Goal: Transaction & Acquisition: Book appointment/travel/reservation

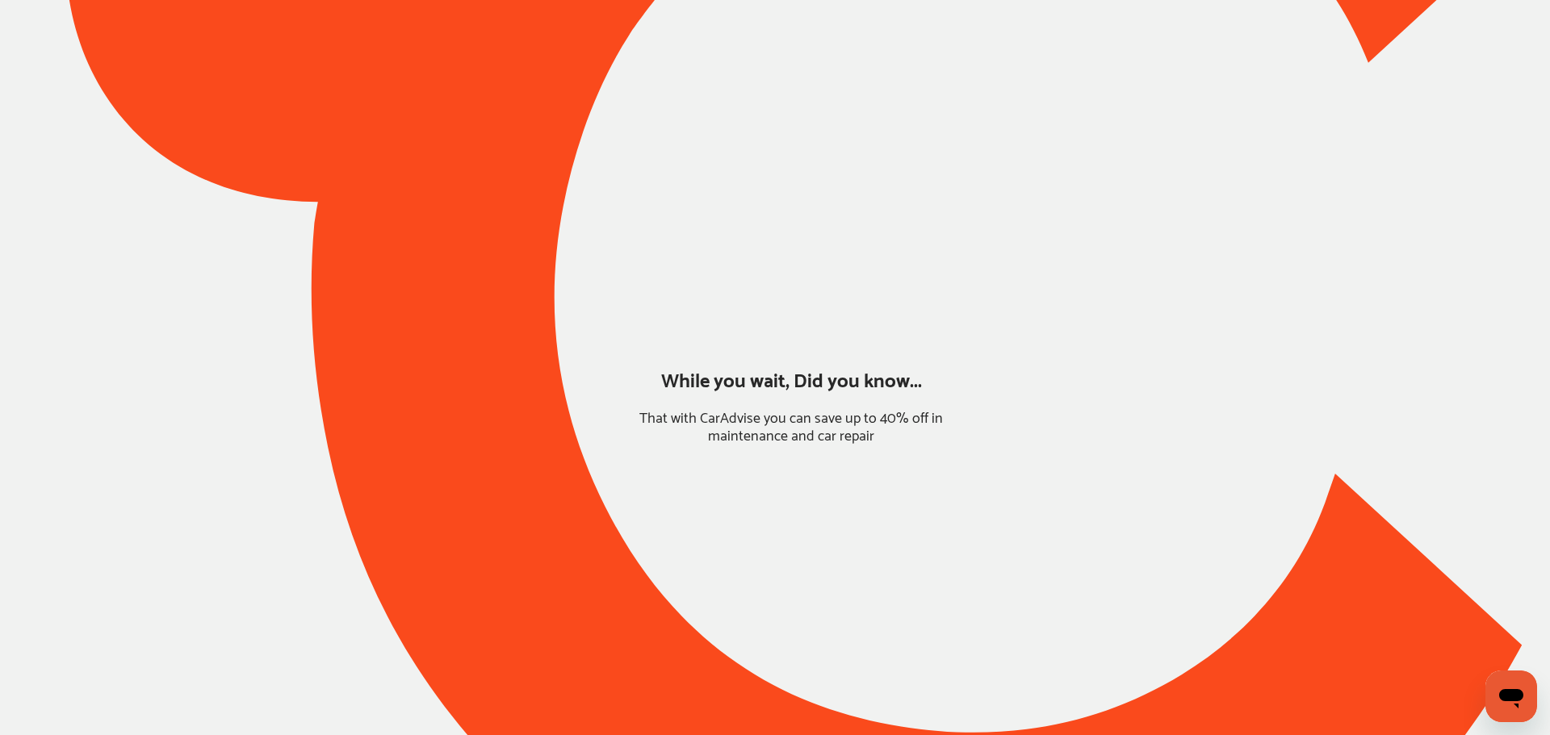
type input "*****"
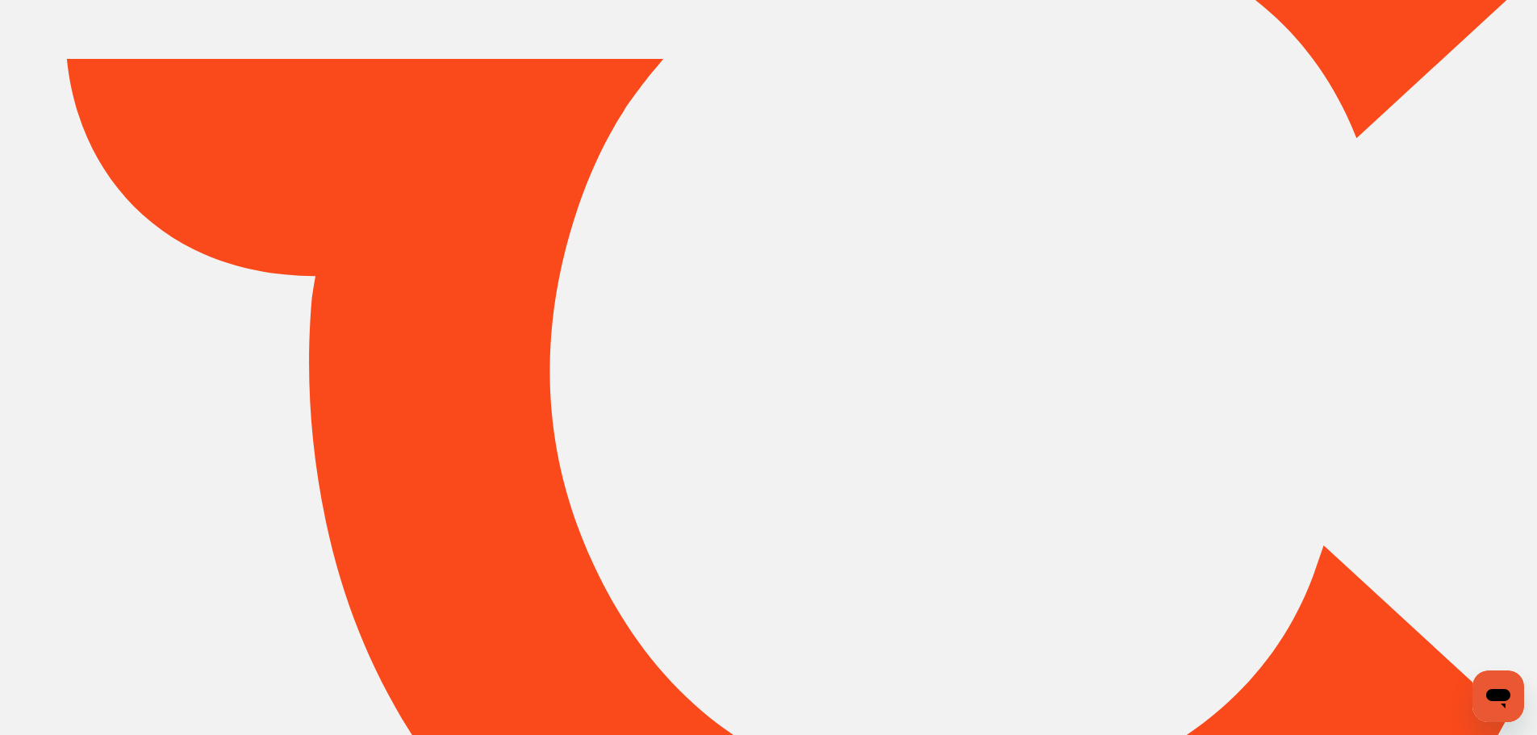
drag, startPoint x: 102, startPoint y: 324, endPoint x: 100, endPoint y: 335, distance: 10.8
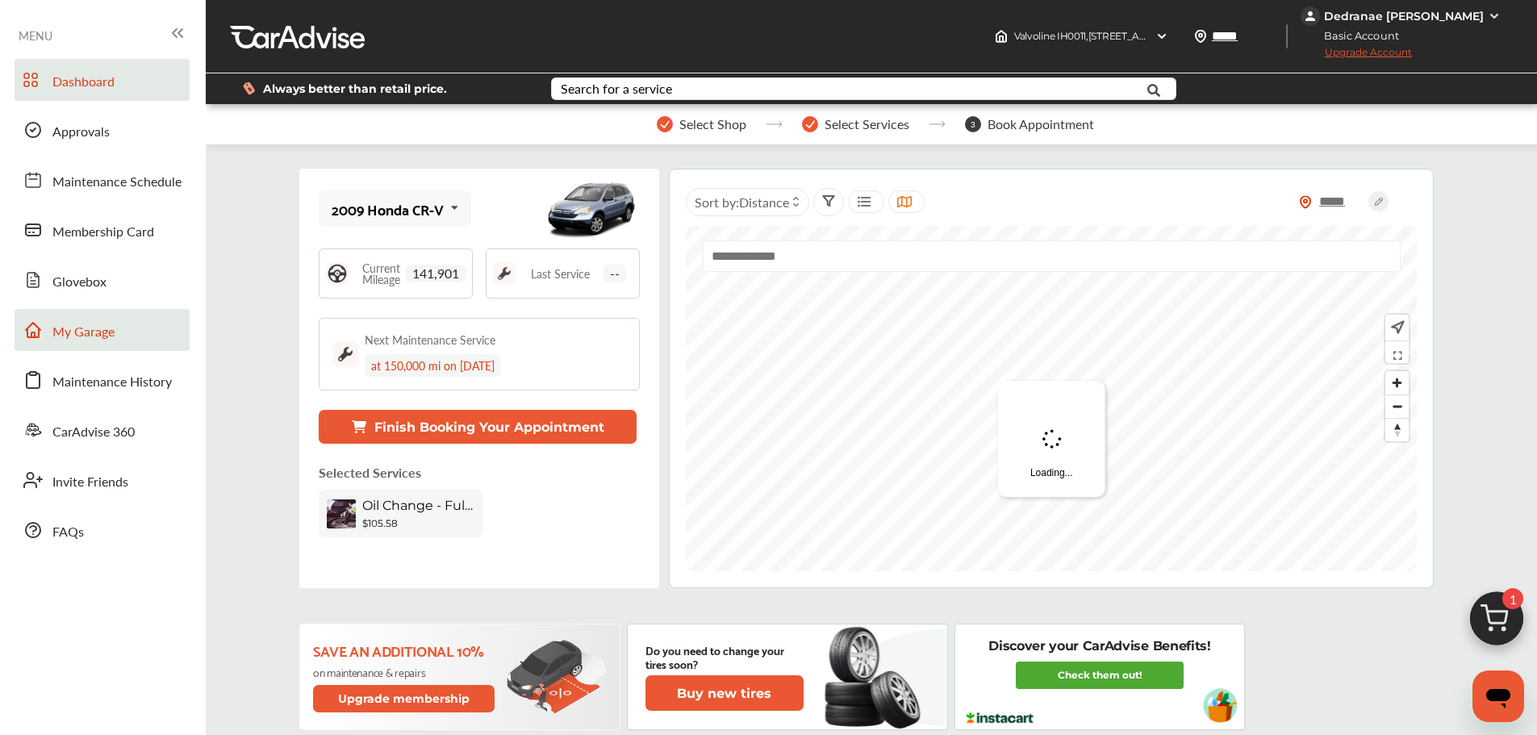
click at [119, 338] on link "My Garage" at bounding box center [102, 330] width 175 height 42
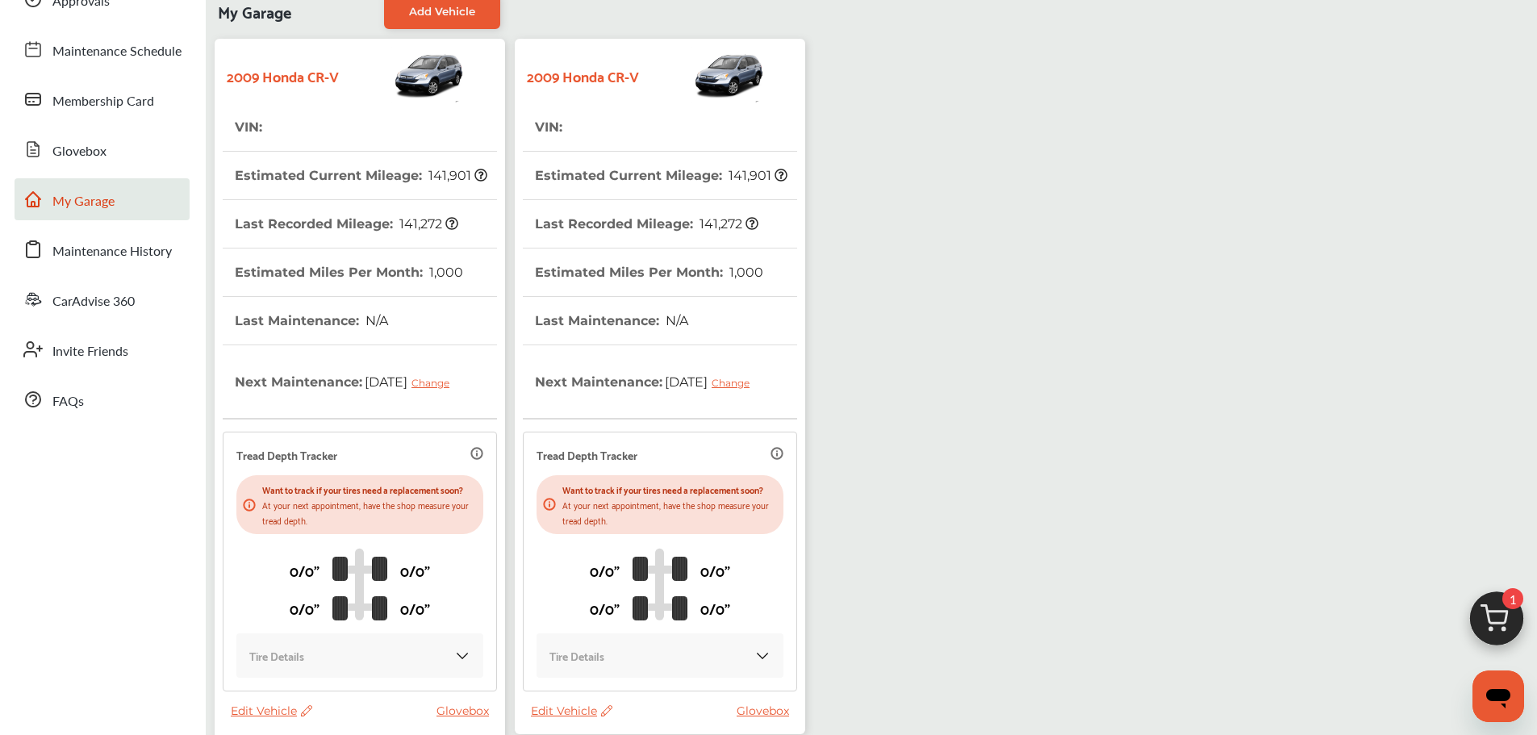
scroll to position [285, 0]
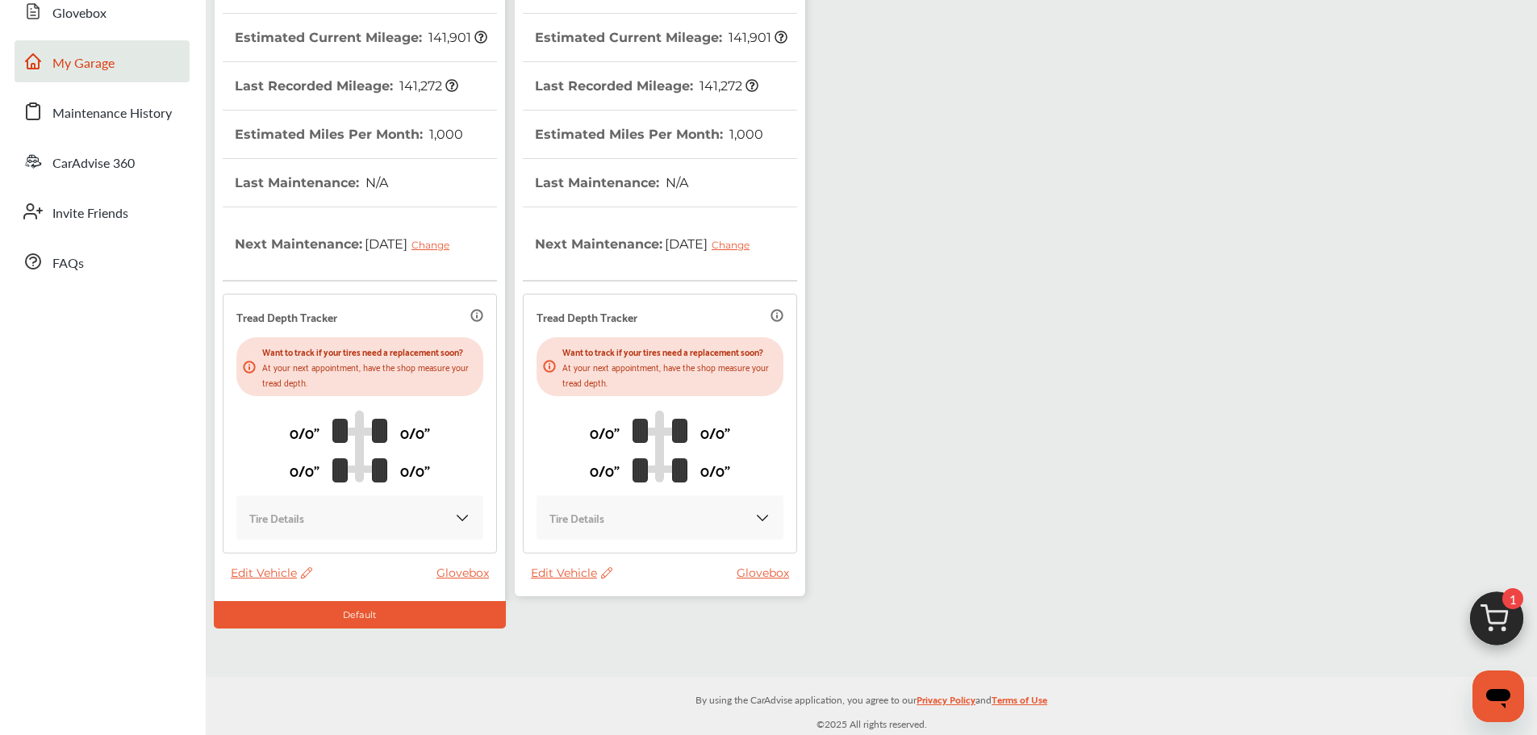
click at [567, 573] on span "Edit Vehicle" at bounding box center [572, 573] width 82 height 15
click at [640, 621] on div "Remove" at bounding box center [639, 615] width 145 height 25
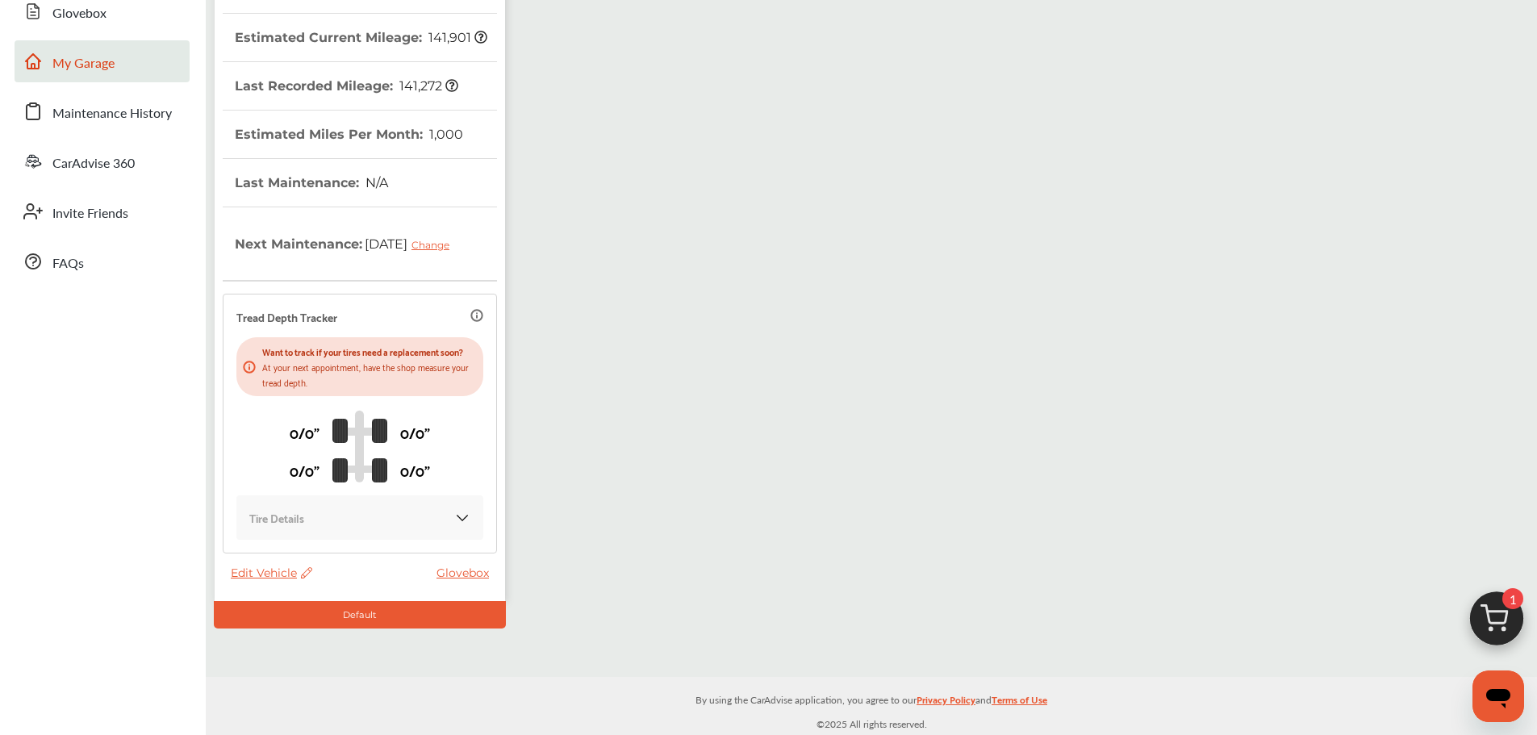
click at [245, 573] on span "Edit Vehicle" at bounding box center [272, 573] width 82 height 15
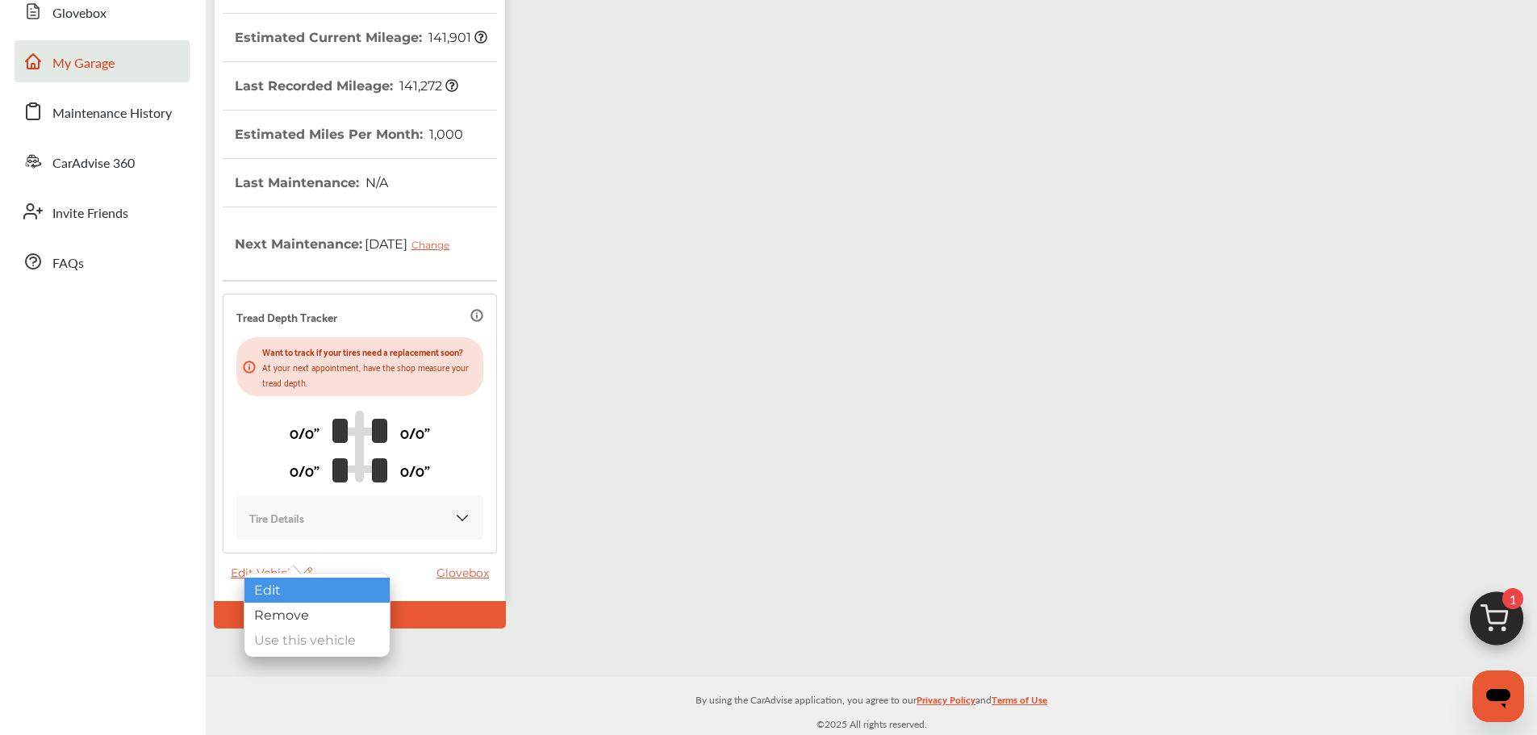
click at [295, 584] on div "Edit" at bounding box center [317, 590] width 145 height 25
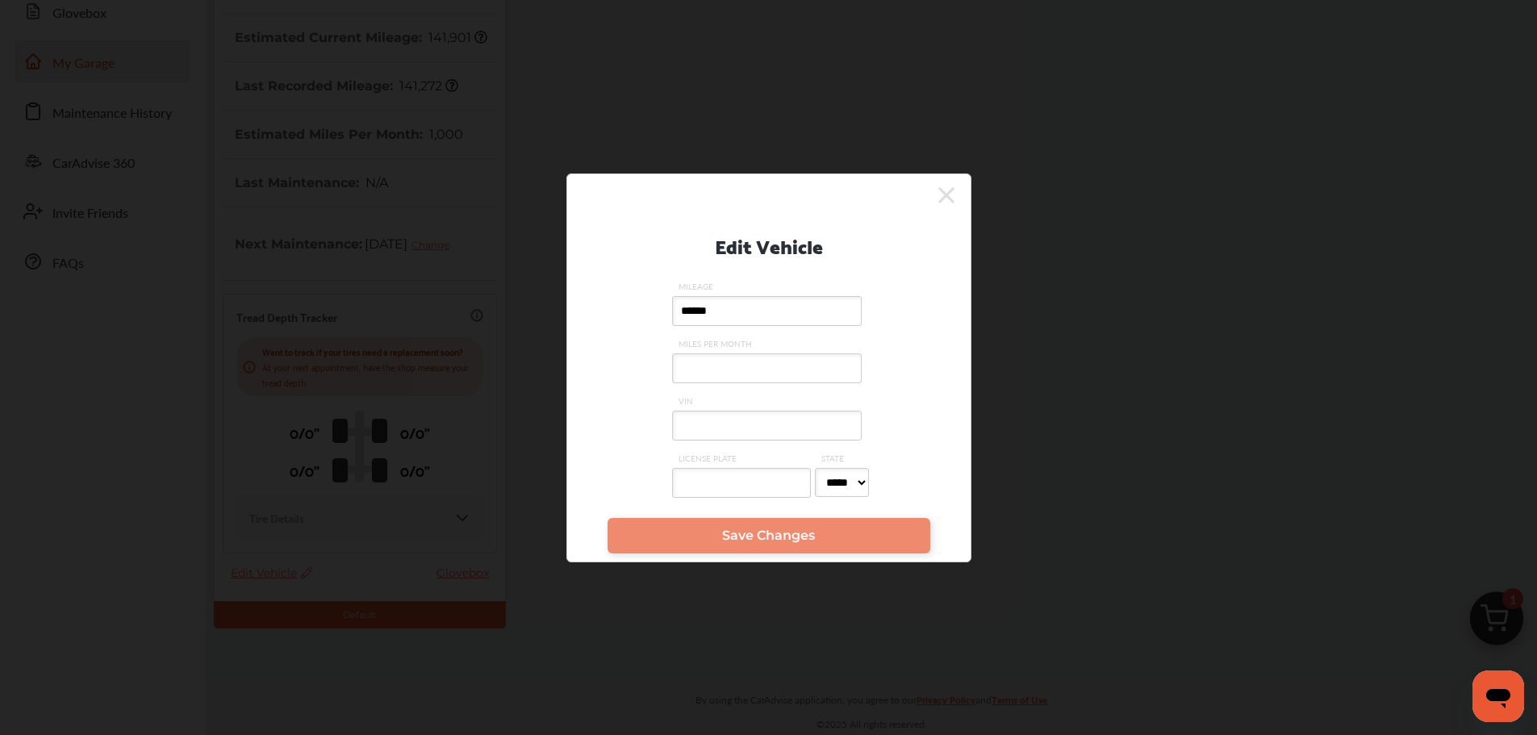
click at [728, 425] on input "VIN" at bounding box center [767, 426] width 190 height 30
click at [791, 435] on input "VIN" at bounding box center [767, 426] width 190 height 30
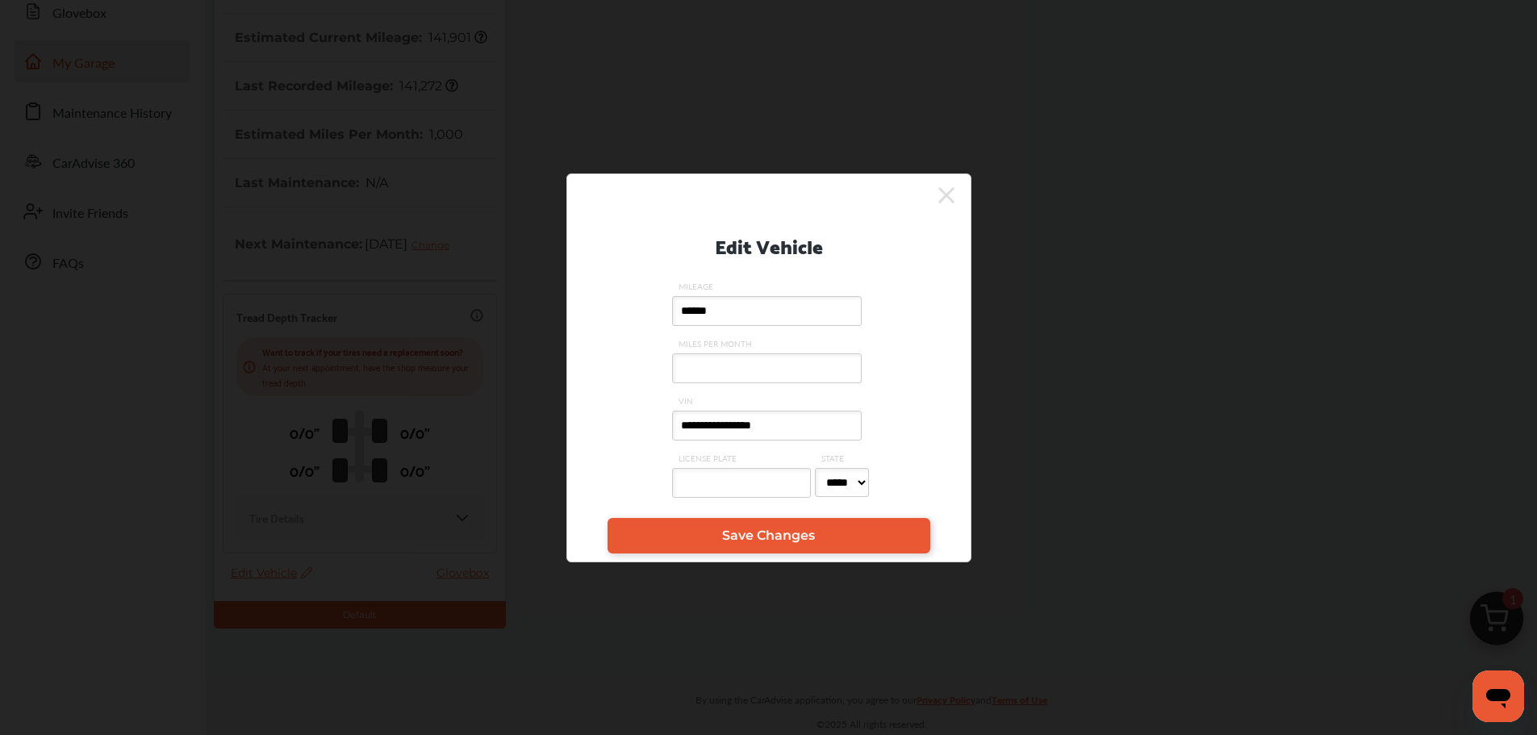
click at [674, 422] on input "**********" at bounding box center [767, 426] width 190 height 30
type input "**********"
click at [708, 523] on link "Save Changes" at bounding box center [769, 536] width 323 height 36
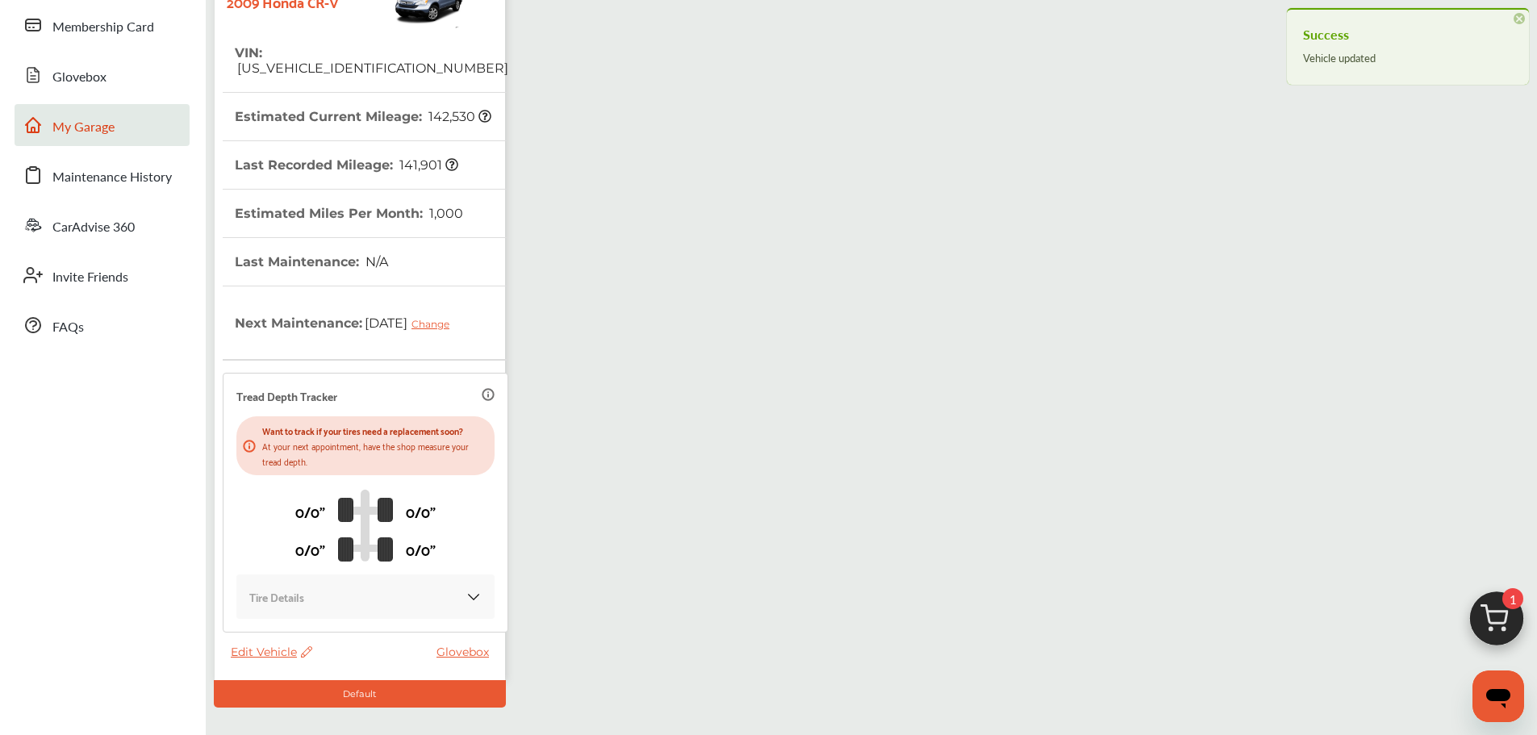
scroll to position [108, 0]
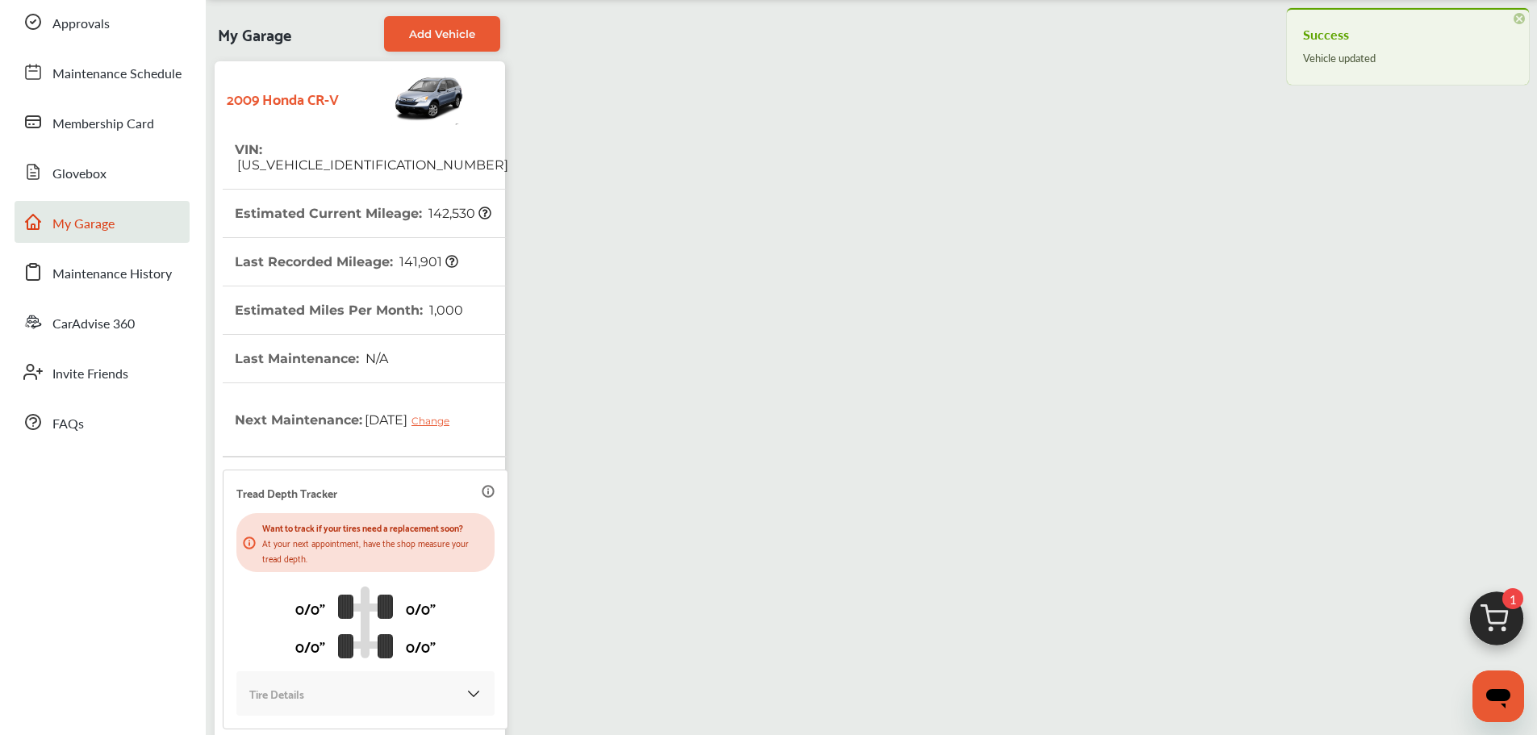
click at [309, 157] on span "[US_VEHICLE_IDENTIFICATION_NUMBER]" at bounding box center [372, 164] width 274 height 15
copy span "[US_VEHICLE_IDENTIFICATION_NUMBER]"
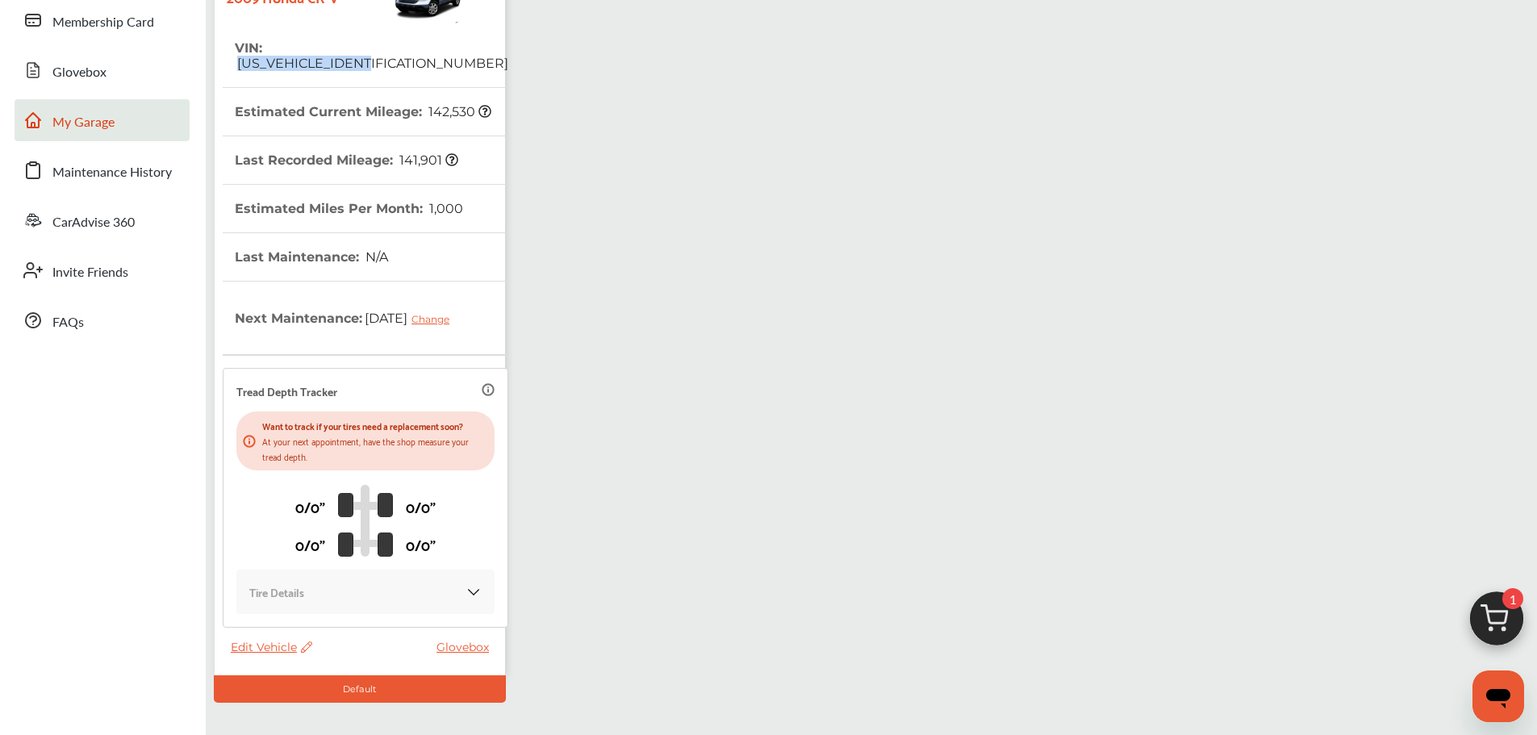
scroll to position [270, 0]
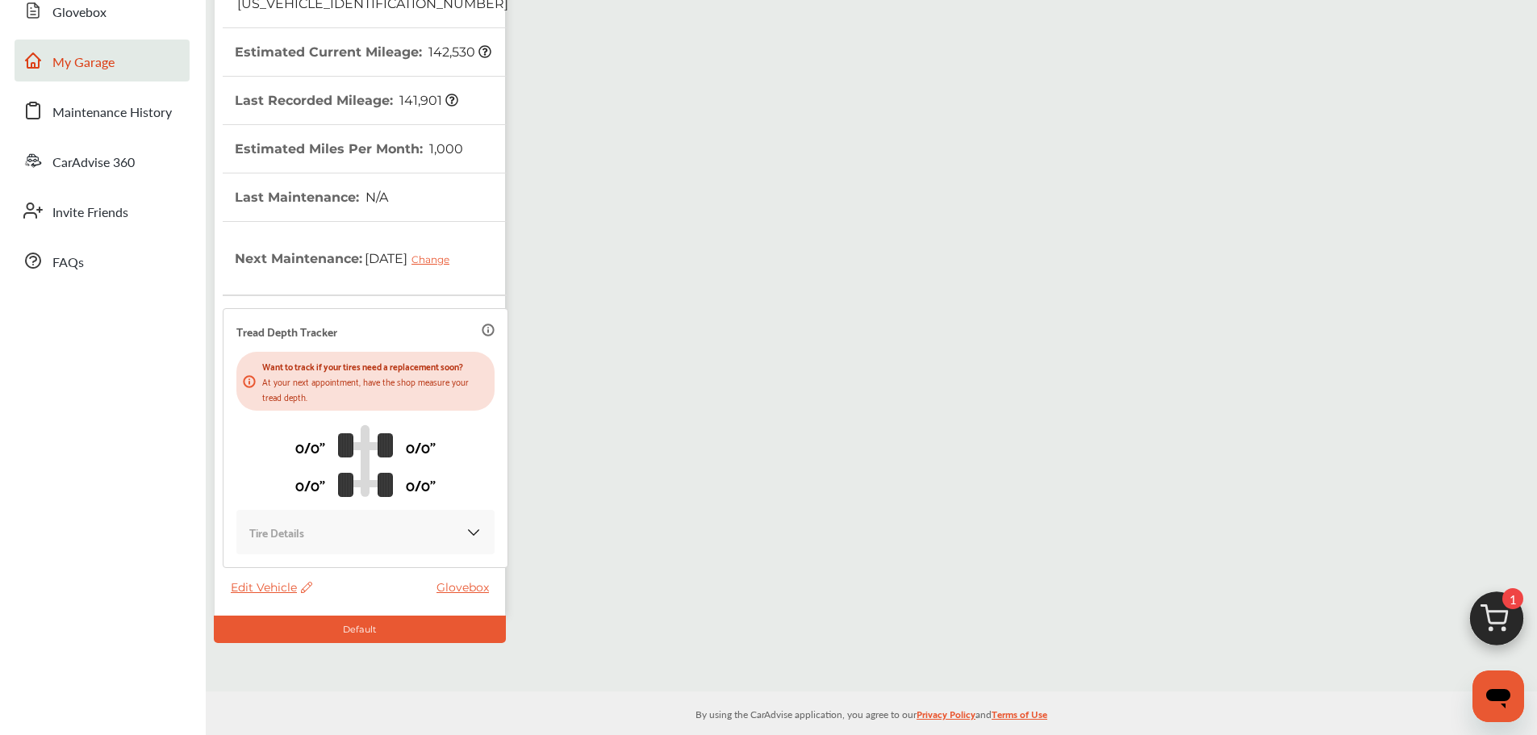
click at [289, 580] on span "Edit Vehicle" at bounding box center [272, 587] width 82 height 15
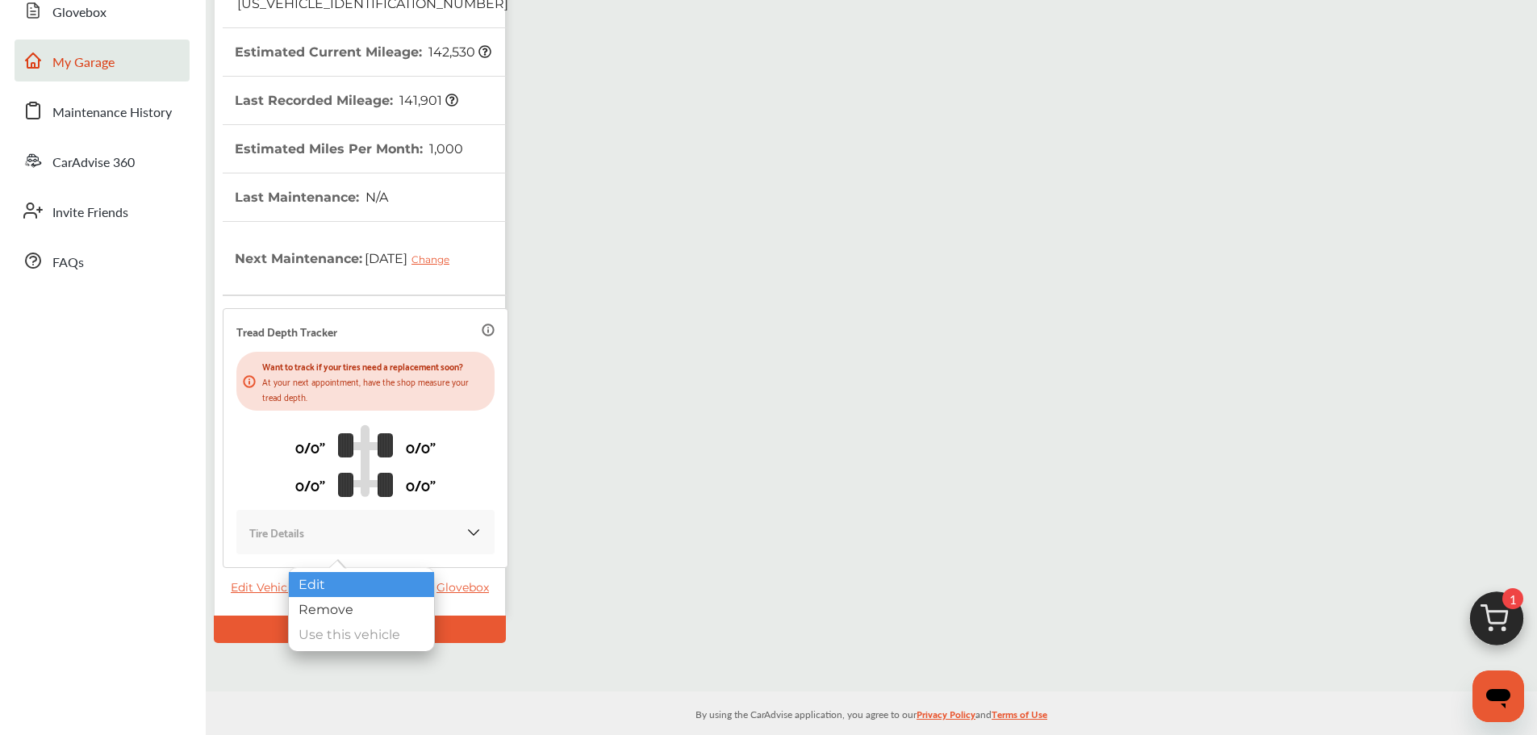
click at [337, 585] on div "Edit" at bounding box center [361, 584] width 145 height 25
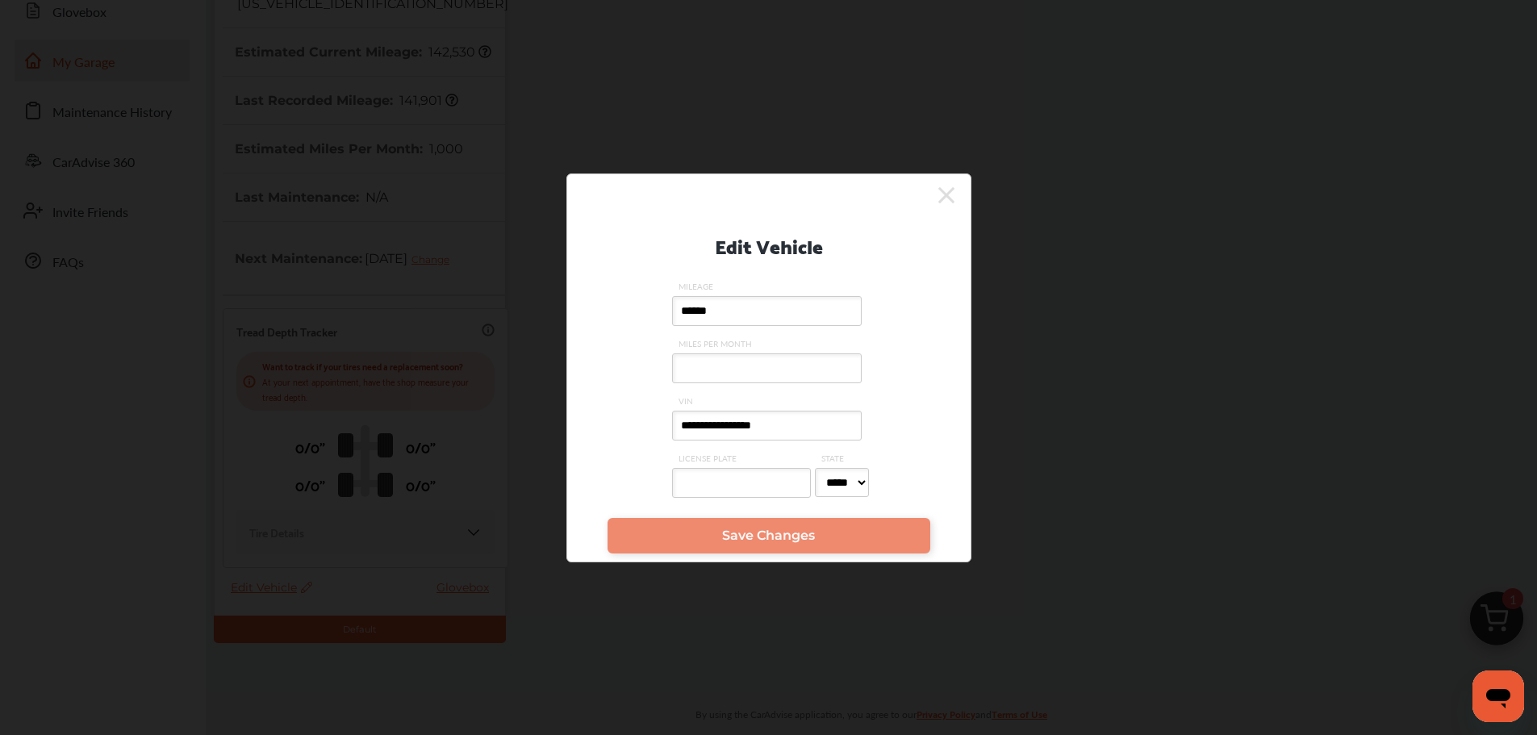
click at [747, 422] on input "**********" at bounding box center [767, 426] width 190 height 30
paste input "text"
type input "**********"
click at [742, 543] on span "Save Changes" at bounding box center [768, 535] width 93 height 15
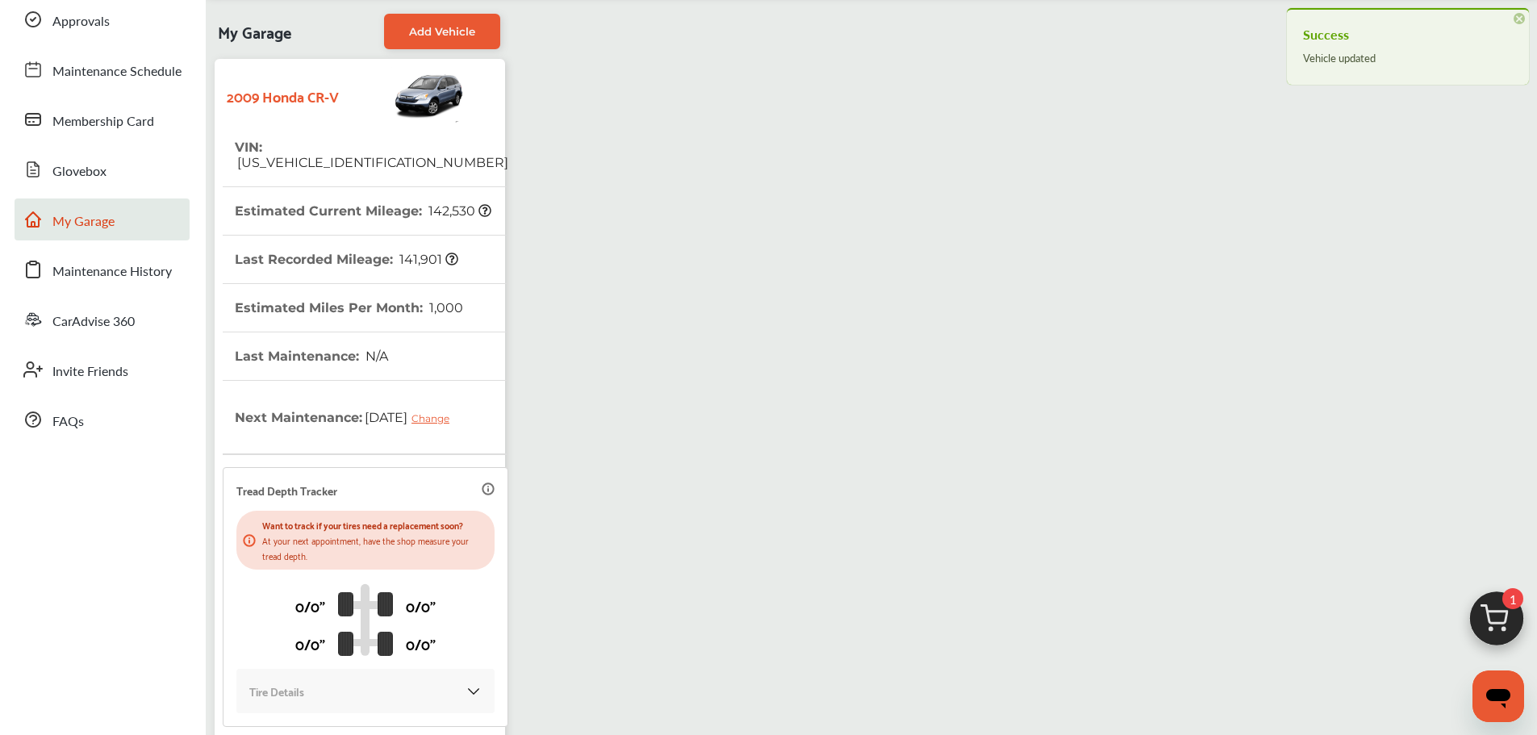
scroll to position [108, 0]
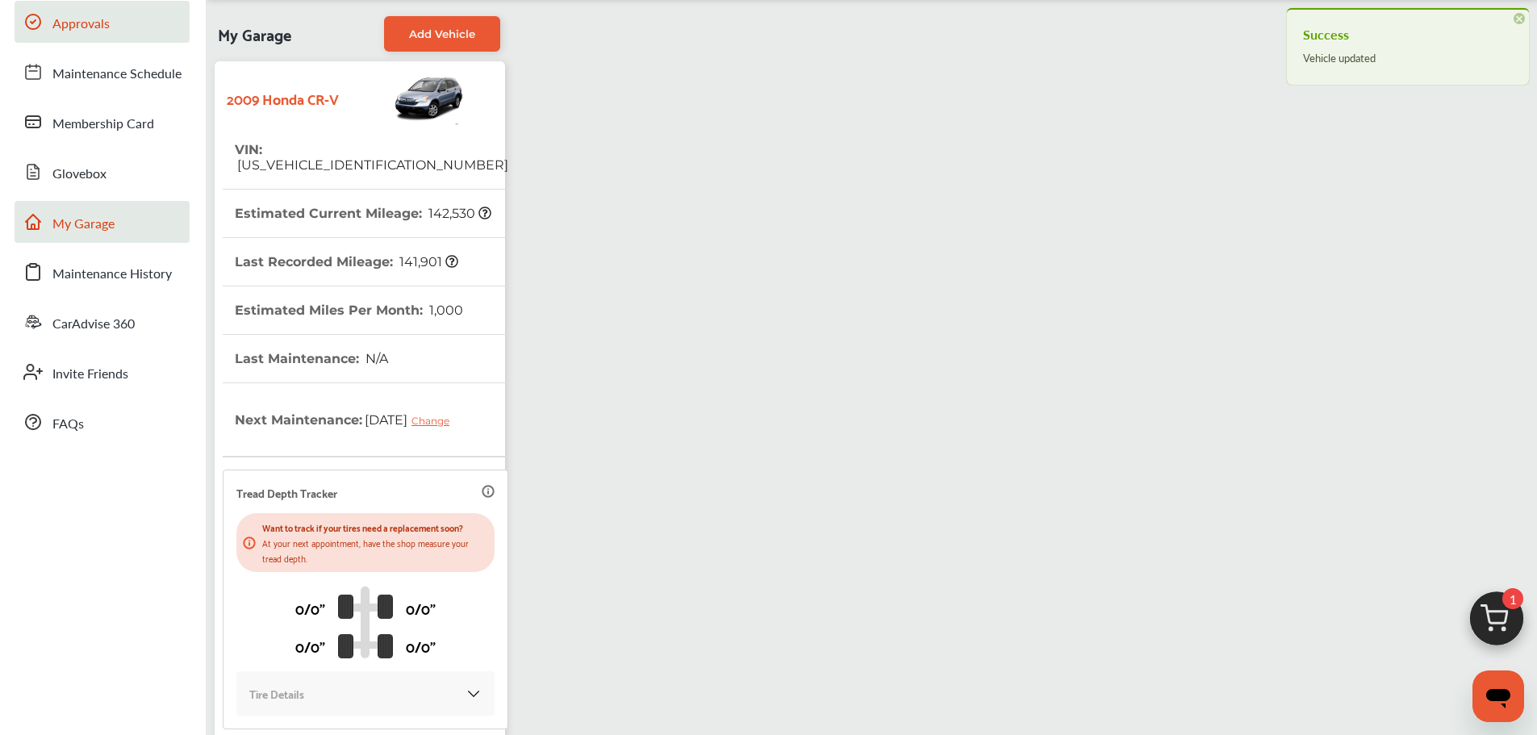
click at [133, 23] on link "Approvals" at bounding box center [102, 22] width 175 height 42
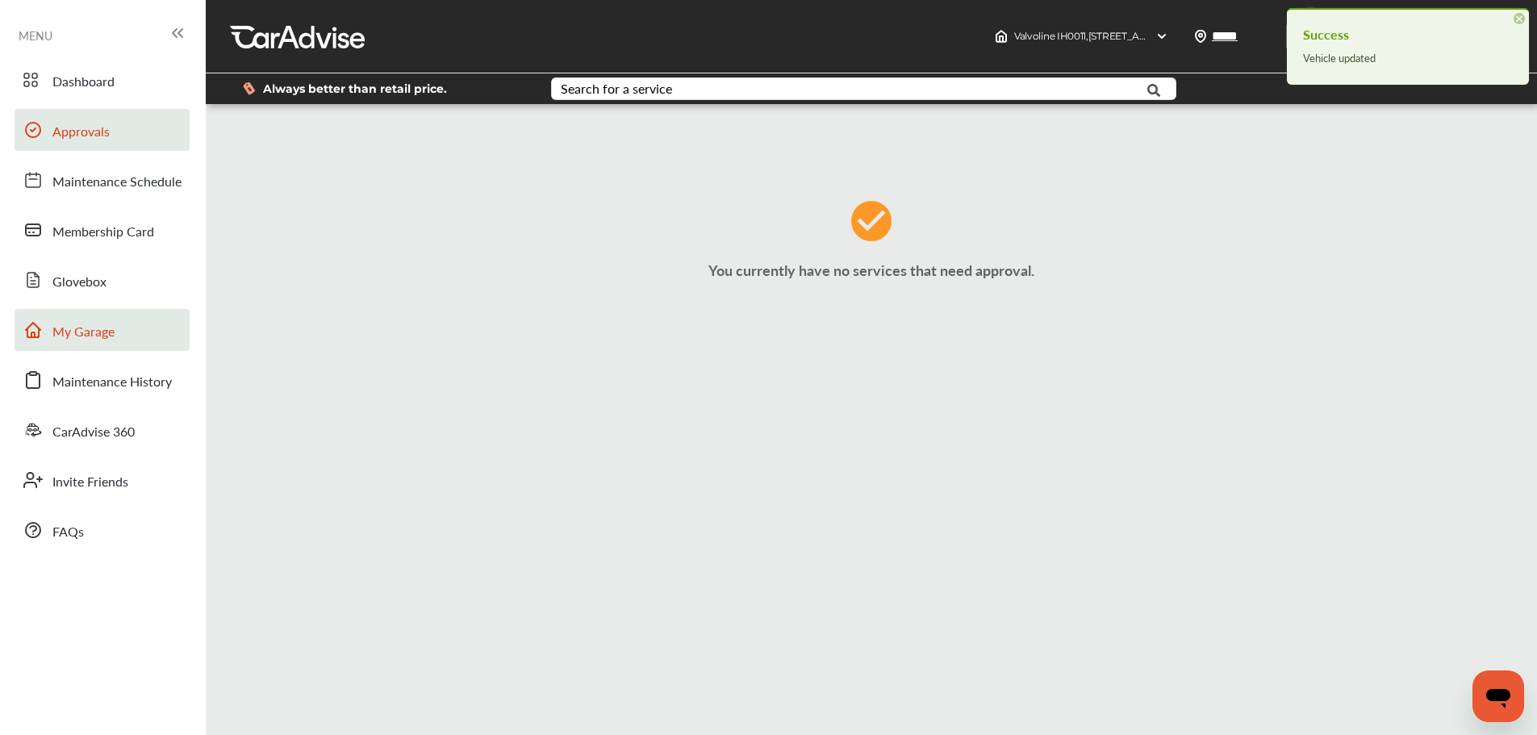
click at [132, 329] on link "My Garage" at bounding box center [102, 330] width 175 height 42
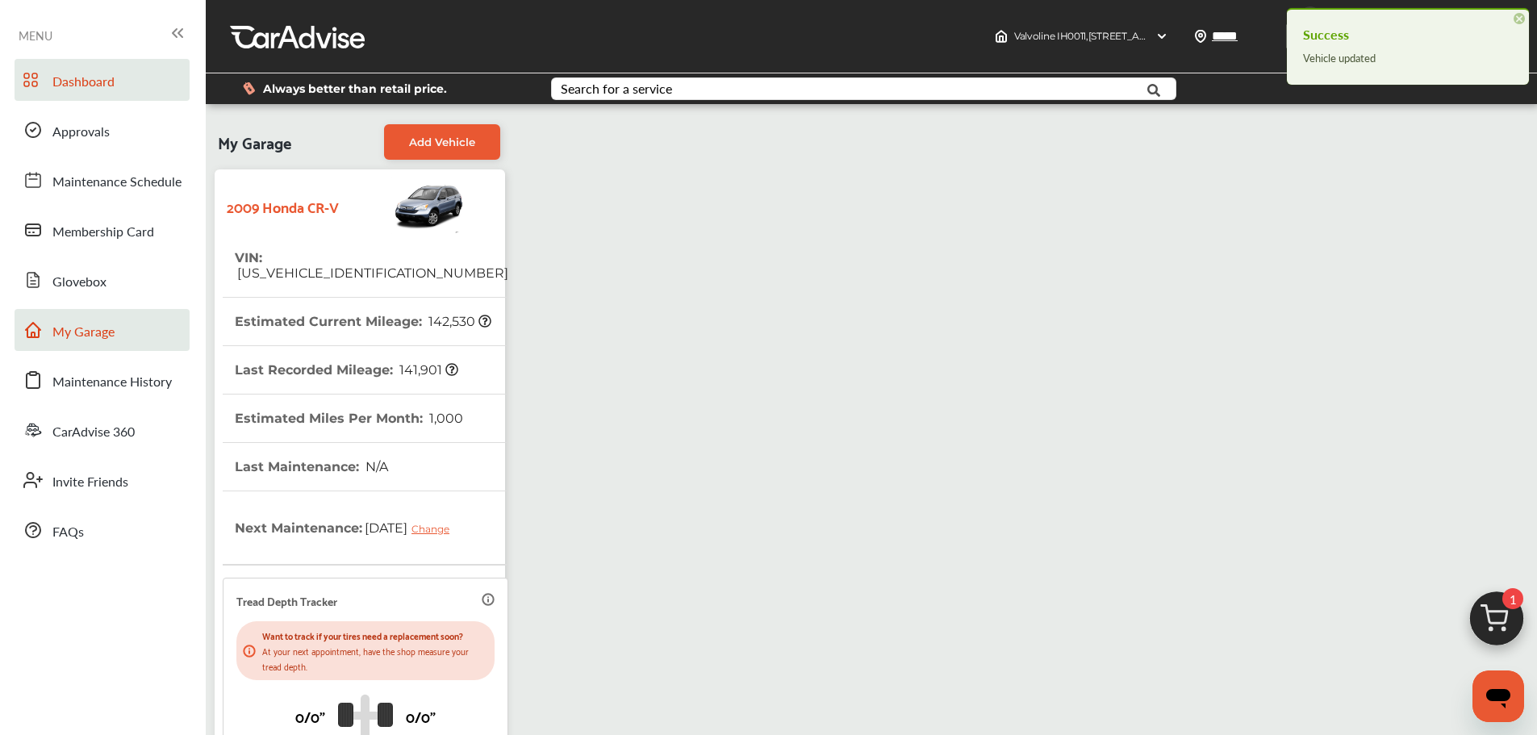
click at [139, 91] on link "Dashboard" at bounding box center [102, 80] width 175 height 42
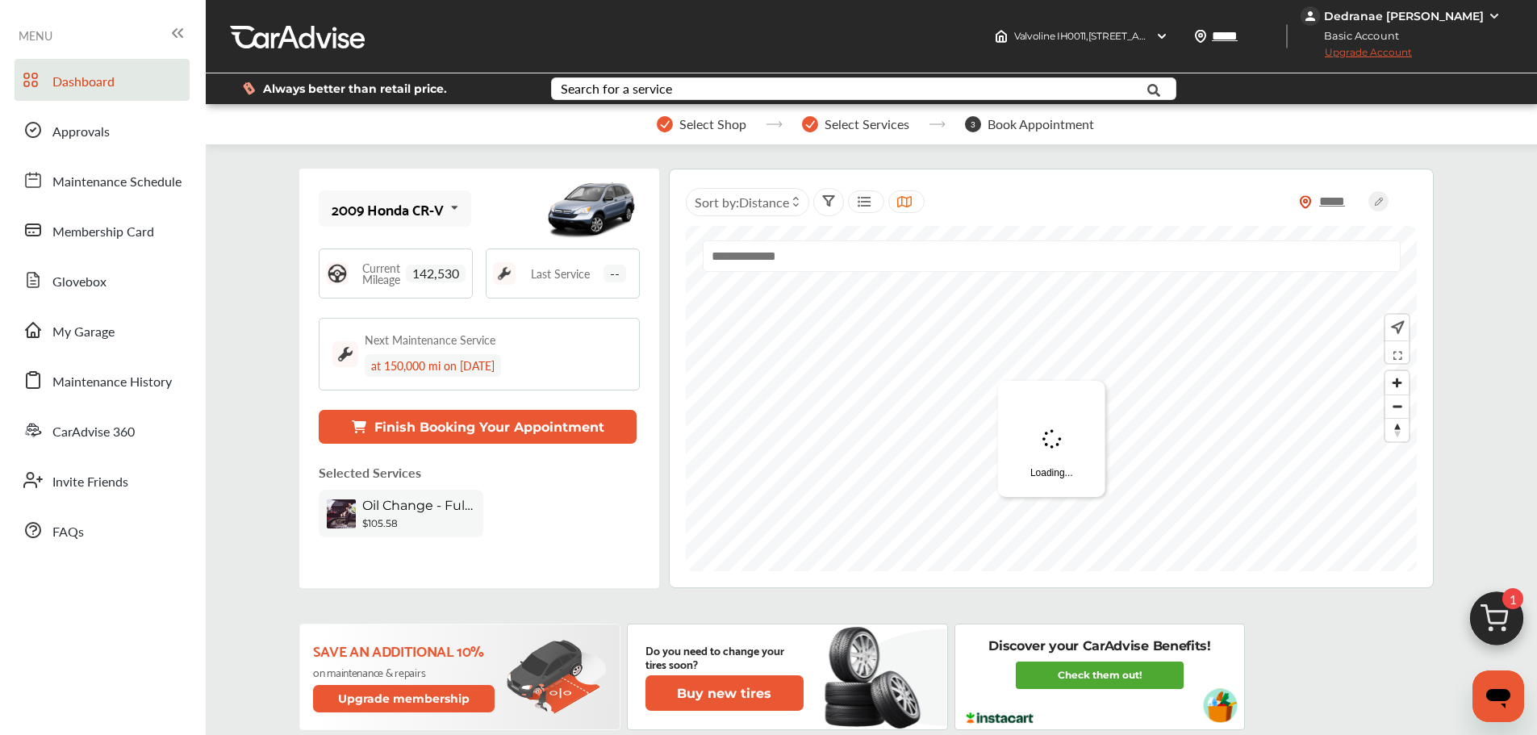
click at [1499, 616] on img at bounding box center [1496, 622] width 77 height 77
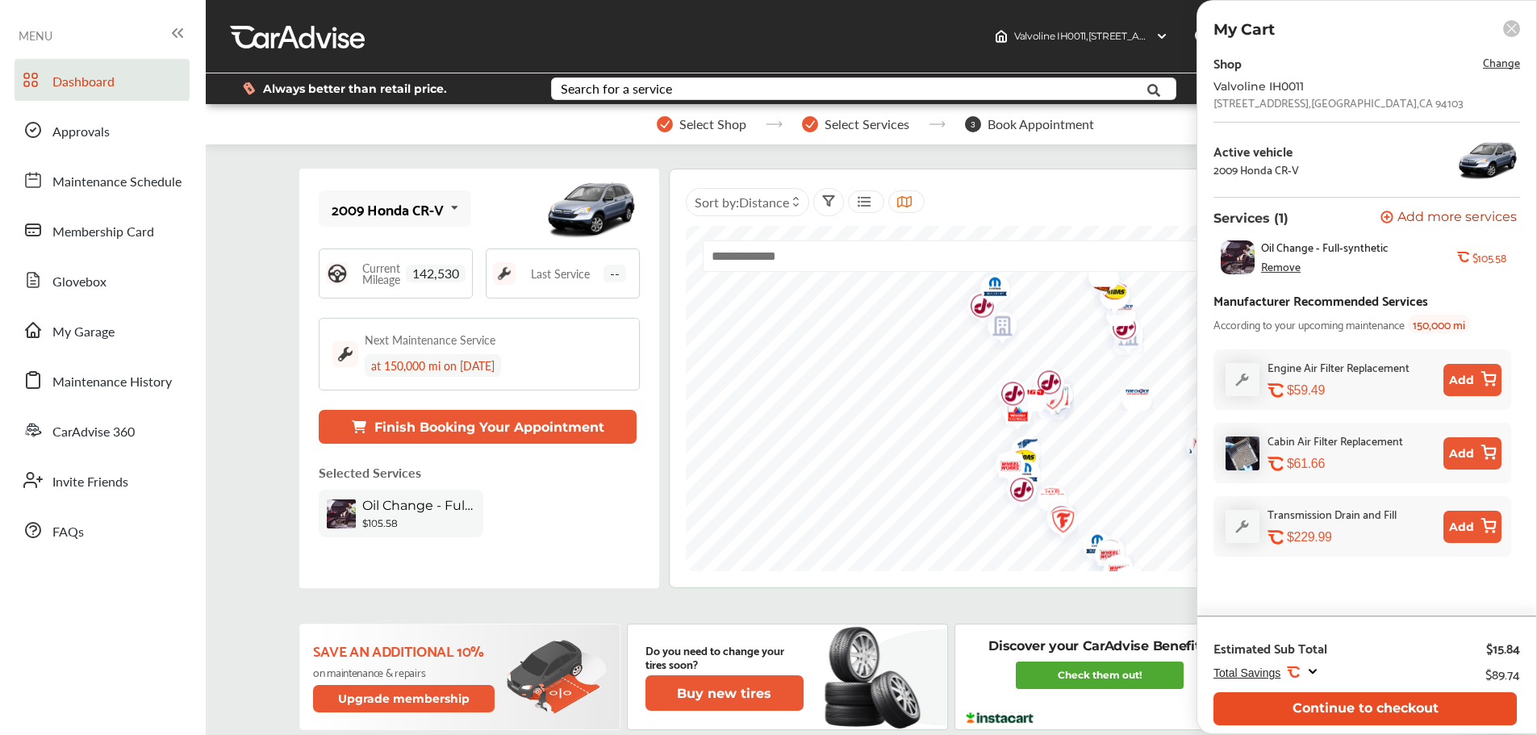
click at [1379, 701] on button "Continue to checkout" at bounding box center [1365, 708] width 303 height 33
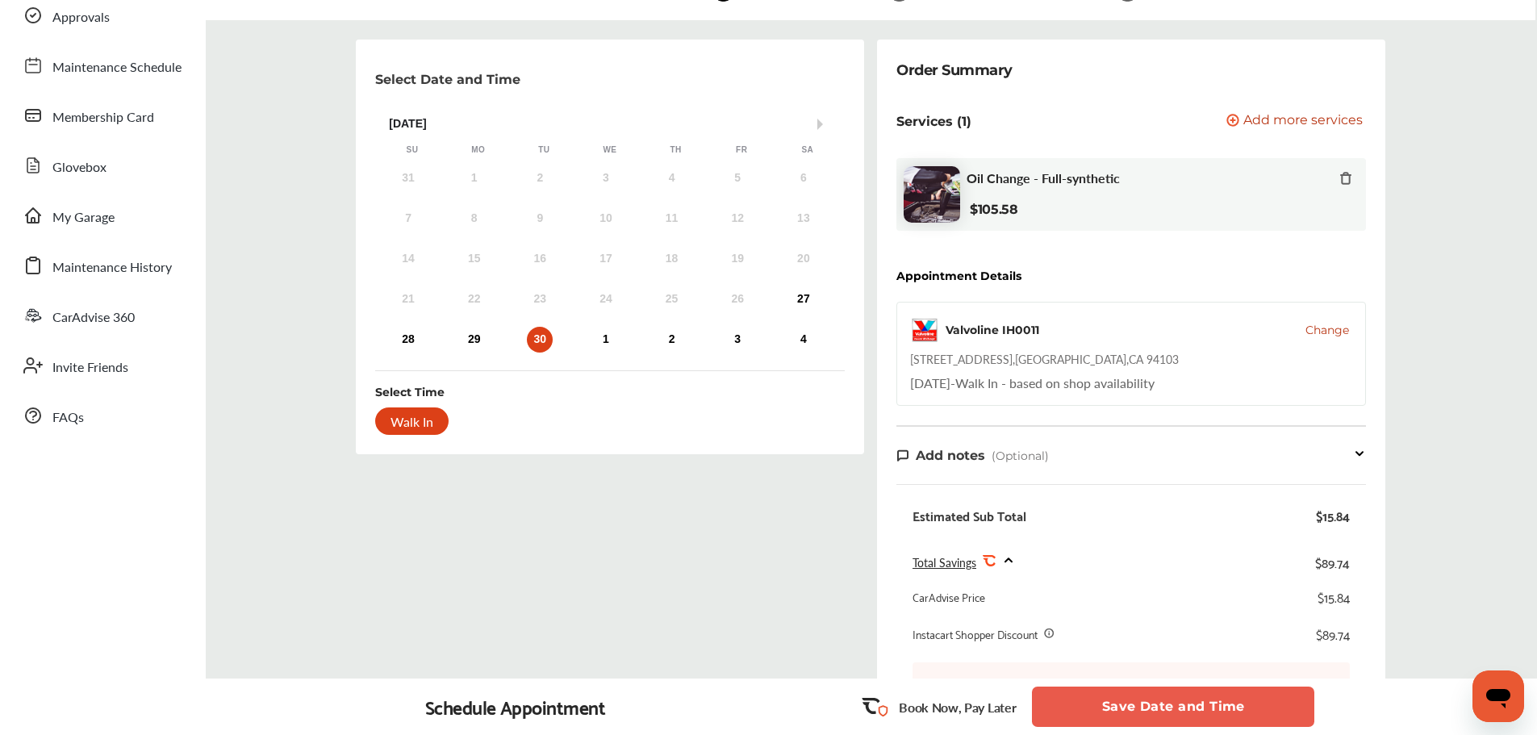
scroll to position [161, 0]
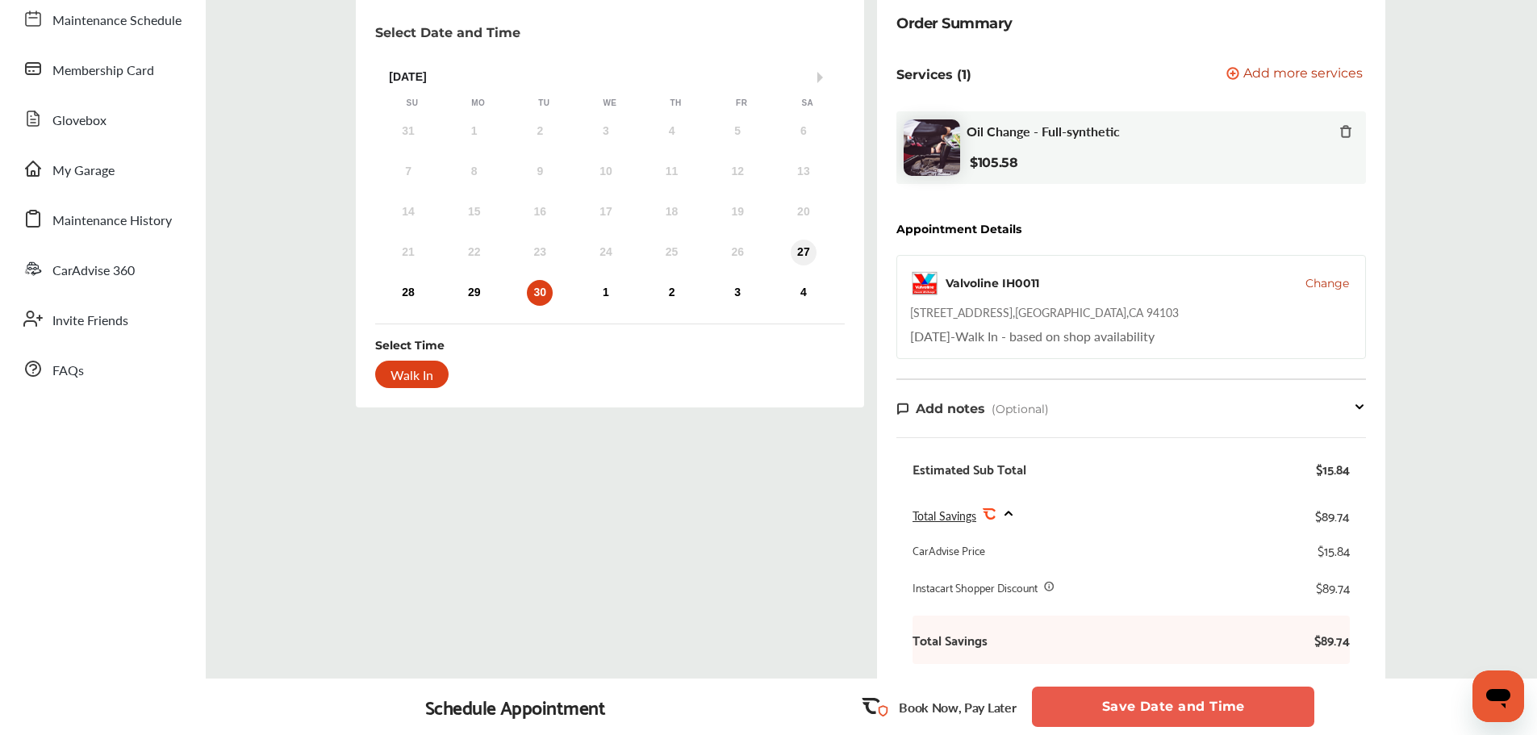
click at [807, 261] on div "27" at bounding box center [804, 253] width 26 height 26
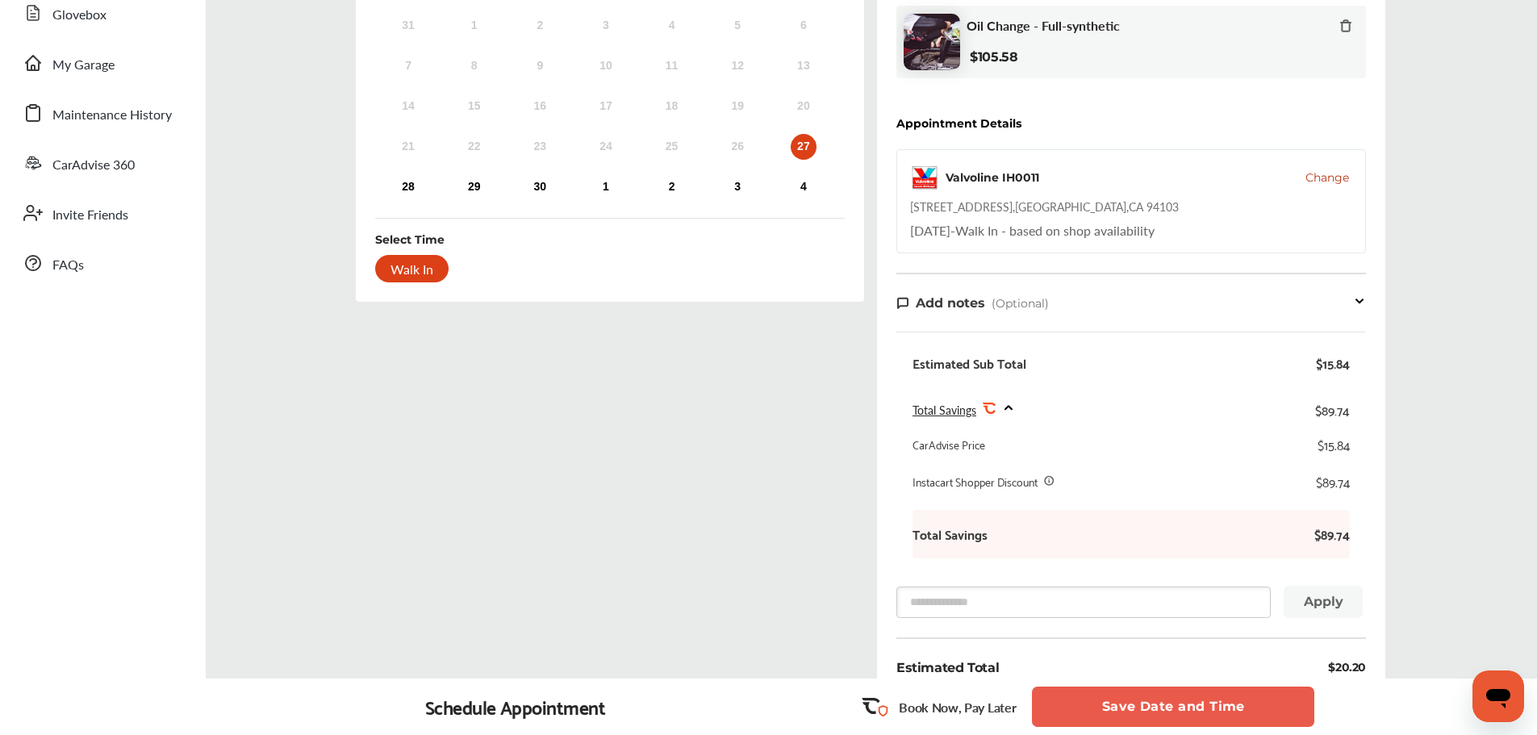
scroll to position [484, 0]
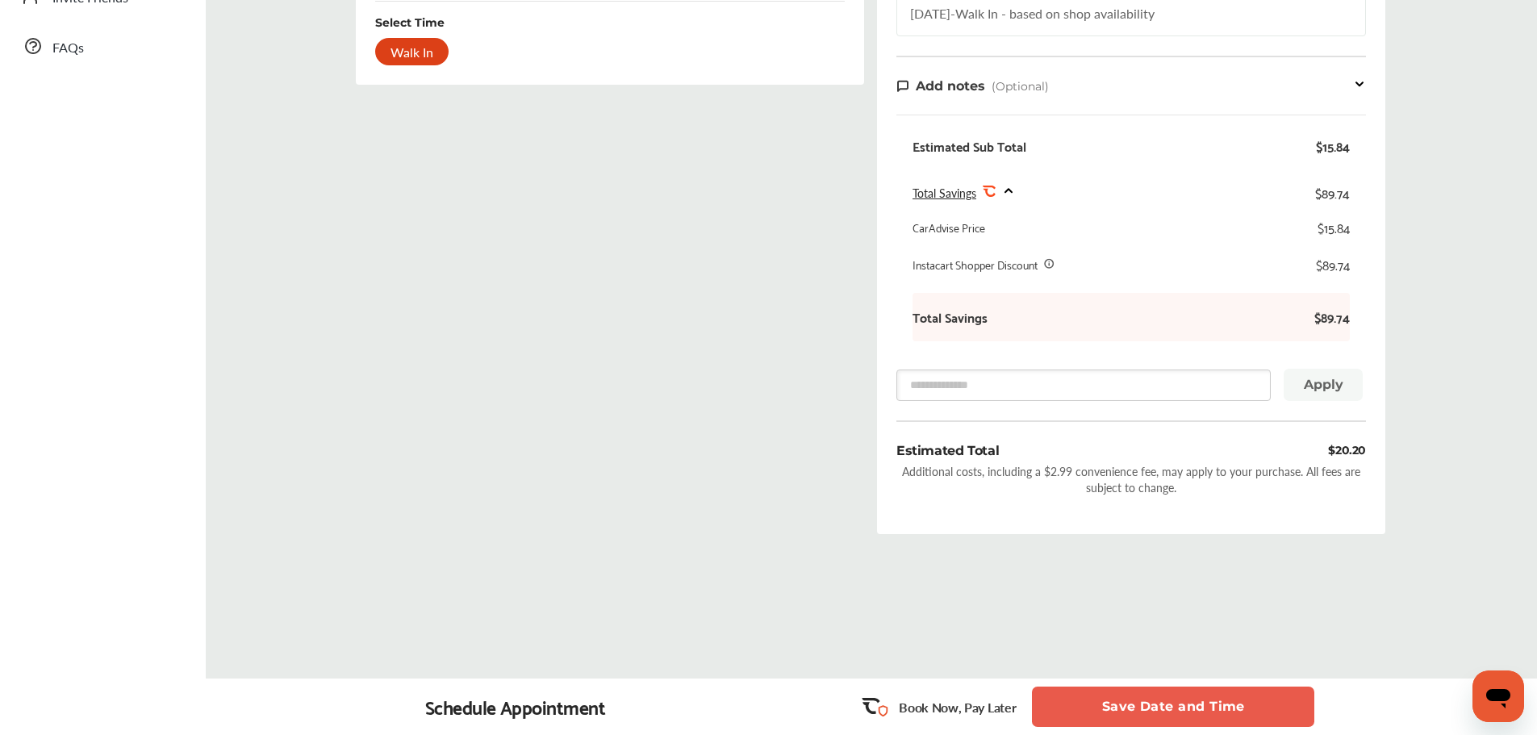
click at [1078, 717] on button "Save Date and Time" at bounding box center [1173, 707] width 282 height 40
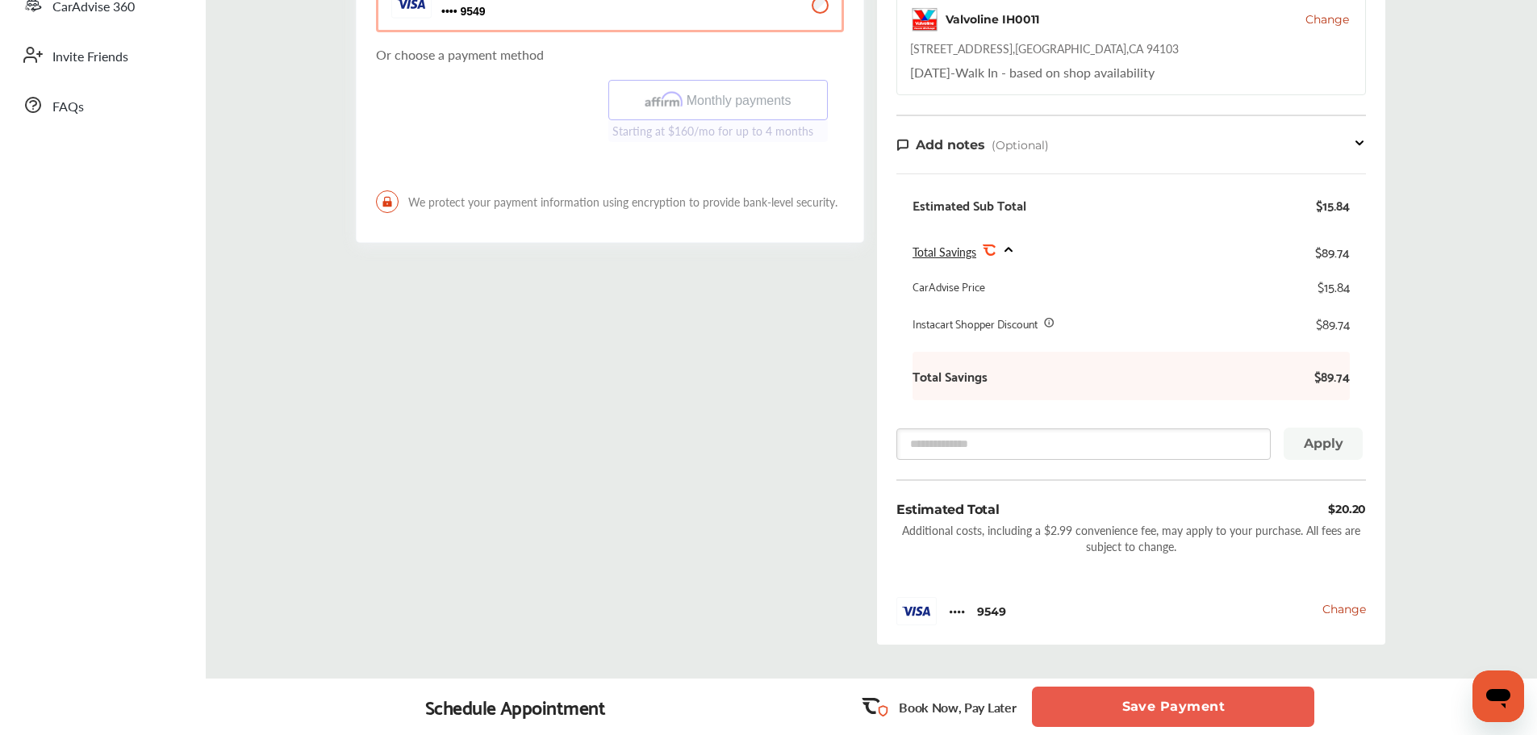
scroll to position [484, 0]
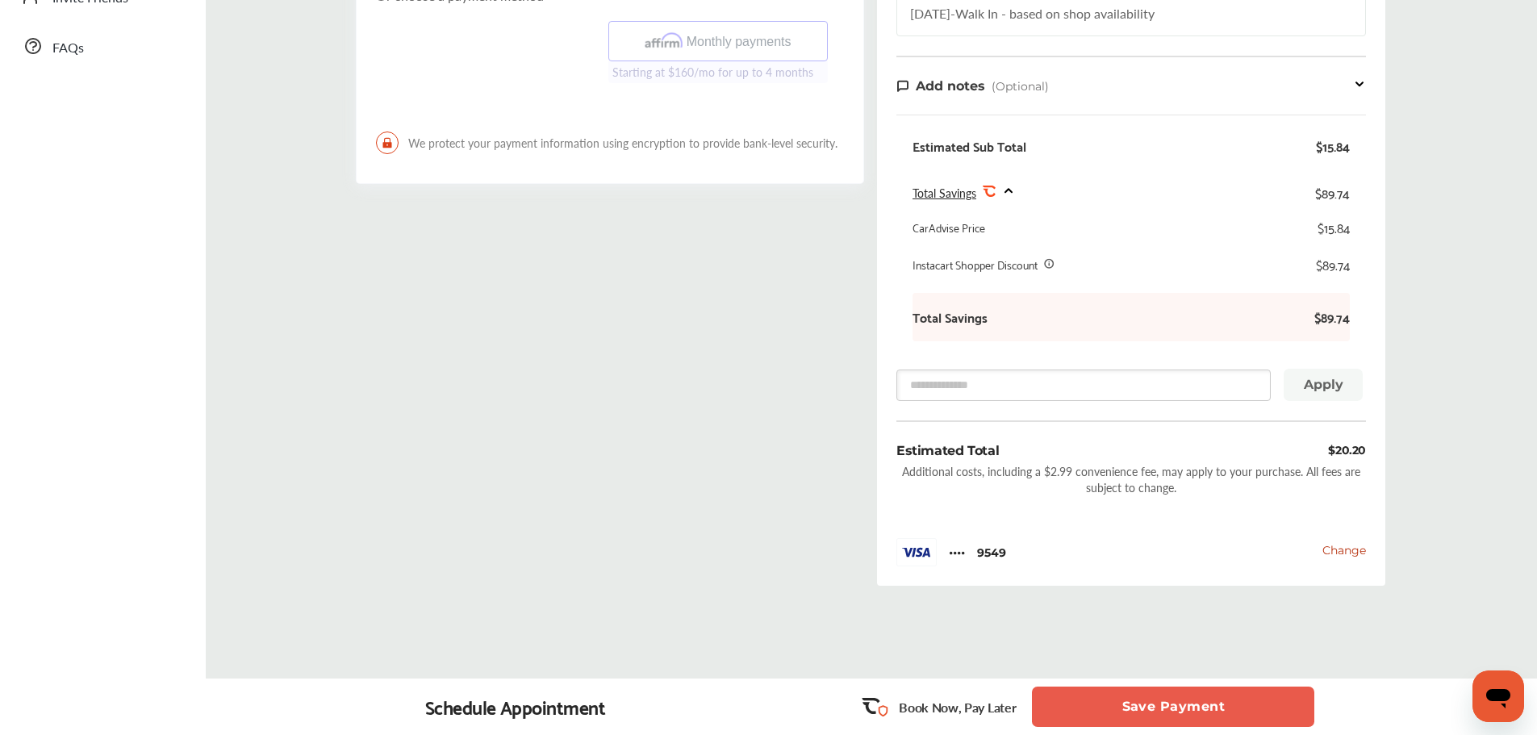
click at [1228, 702] on button "Save Payment" at bounding box center [1173, 707] width 282 height 40
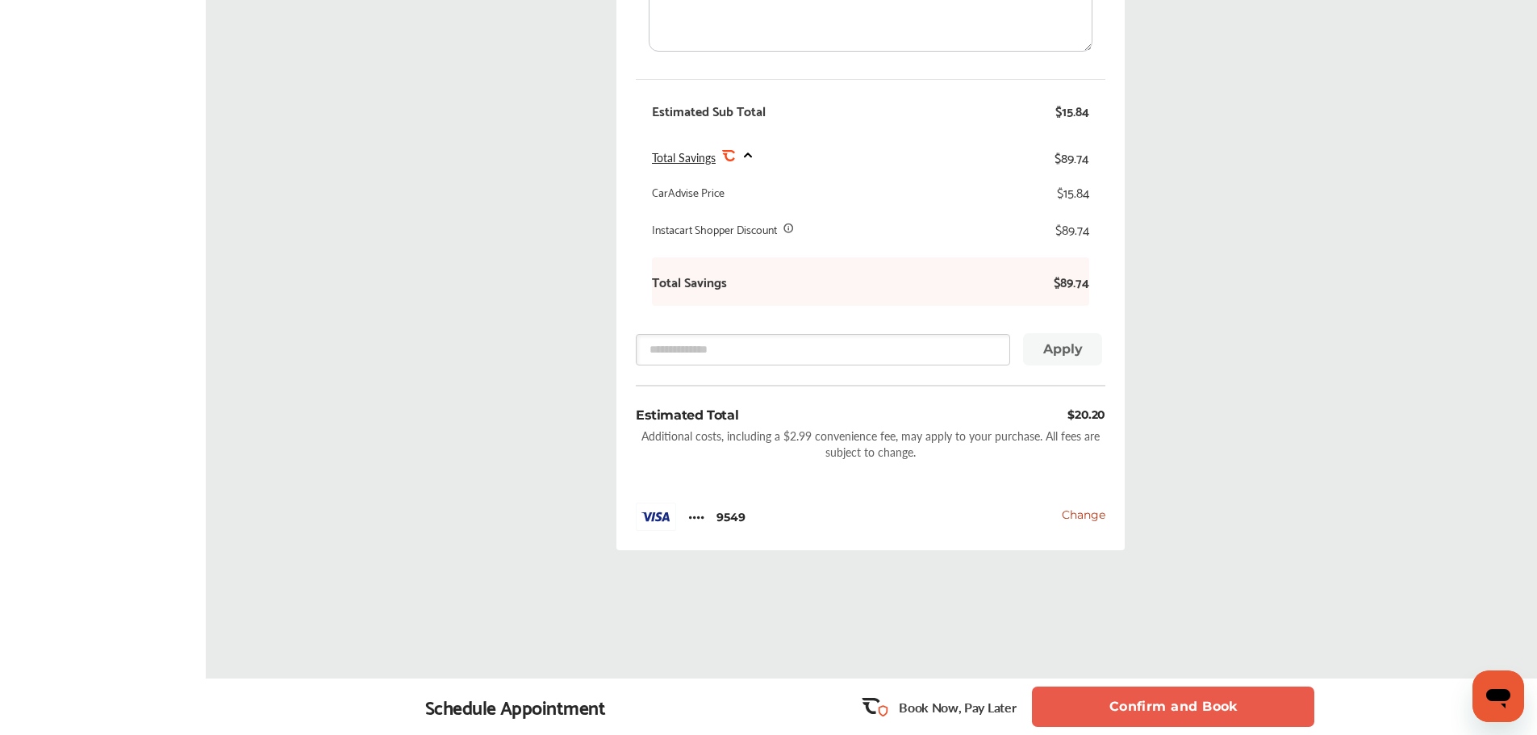
scroll to position [669, 0]
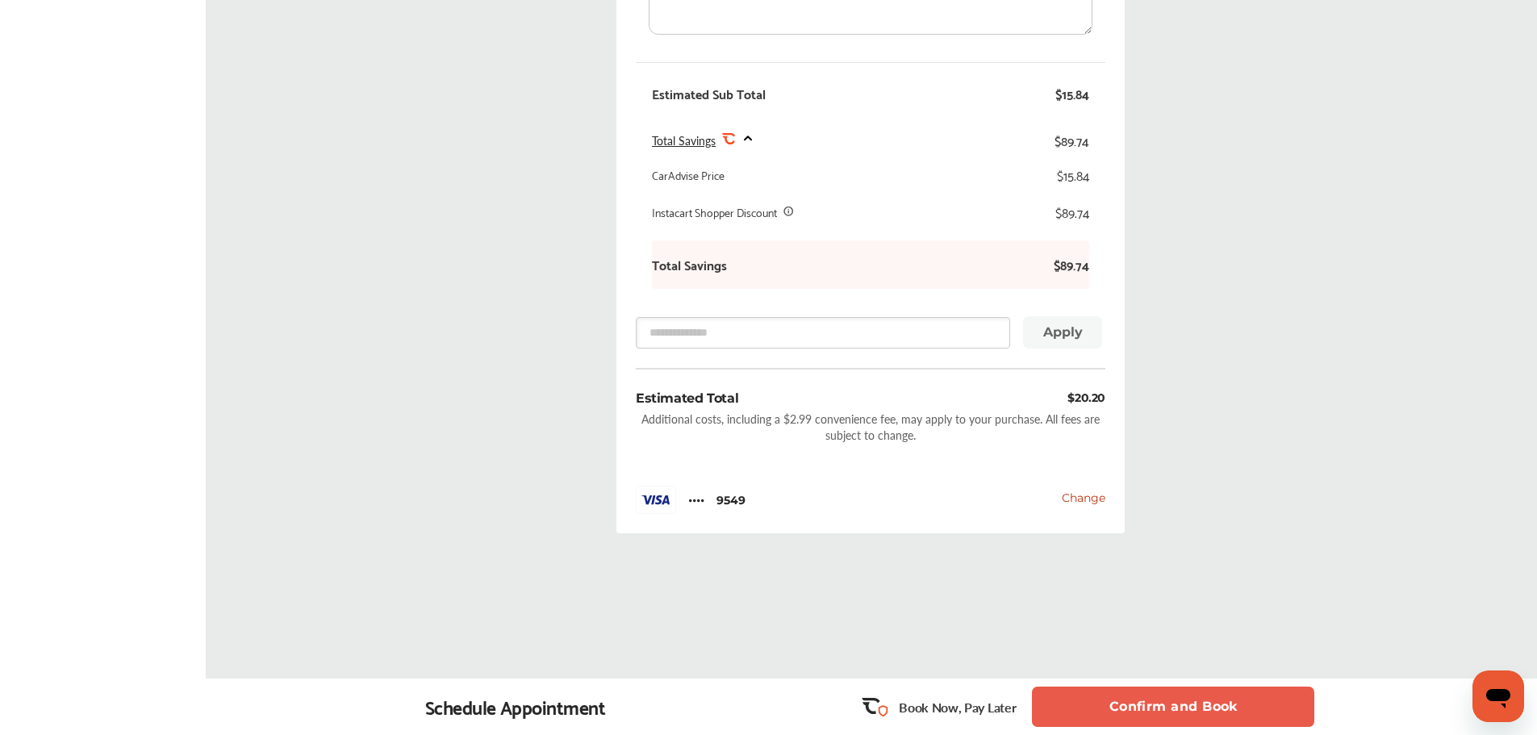
click at [1234, 692] on button "Confirm and Book" at bounding box center [1173, 707] width 282 height 40
